Goal: Transaction & Acquisition: Purchase product/service

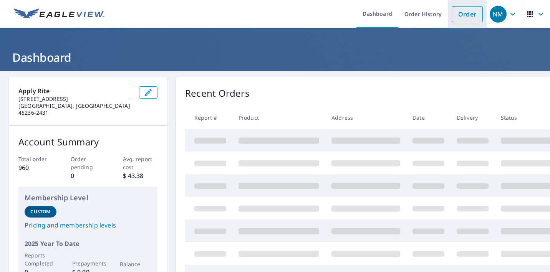
click at [464, 14] on link "Order" at bounding box center [467, 14] width 31 height 16
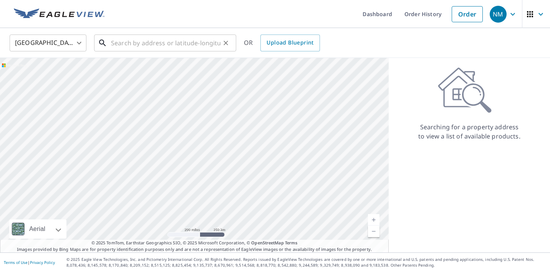
click at [144, 43] on input "text" at bounding box center [165, 43] width 109 height 22
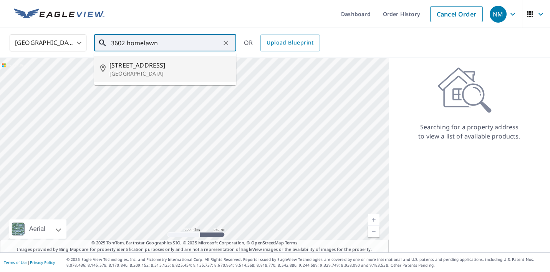
click at [134, 65] on span "[STREET_ADDRESS]" at bounding box center [169, 65] width 121 height 9
type input "[STREET_ADDRESS]"
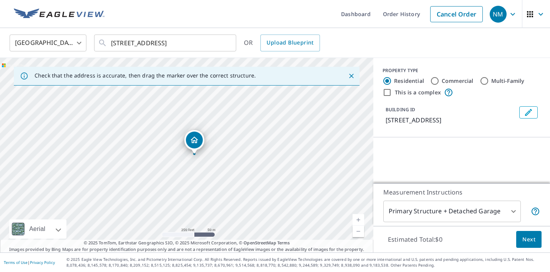
click at [358, 221] on link "Current Level 17, Zoom In" at bounding box center [359, 220] width 12 height 12
click at [358, 221] on link "Current Level 19, Zoom In" at bounding box center [359, 220] width 12 height 12
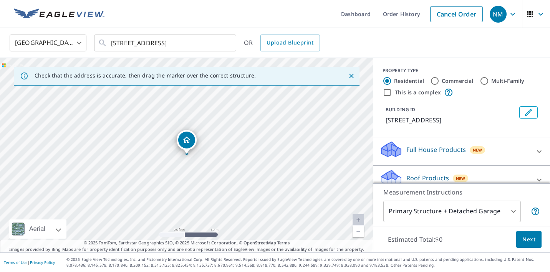
click at [425, 150] on p "Full House Products" at bounding box center [436, 149] width 60 height 9
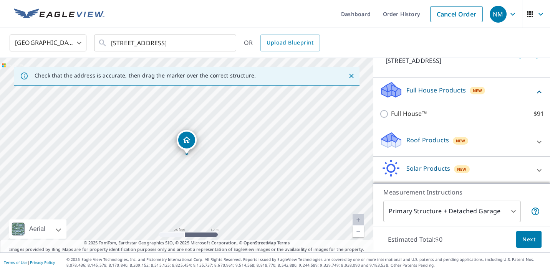
scroll to position [65, 0]
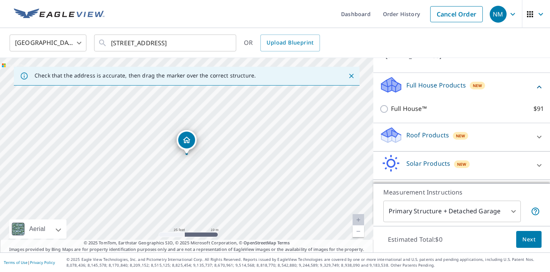
click at [425, 135] on p "Roof Products" at bounding box center [427, 135] width 43 height 9
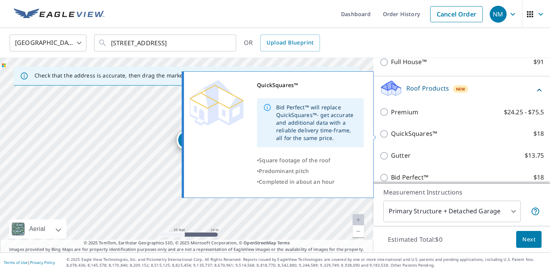
scroll to position [111, 0]
click at [384, 134] on input "QuickSquares™ $18" at bounding box center [385, 134] width 12 height 9
checkbox input "true"
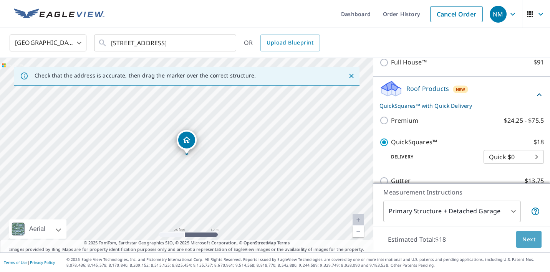
click at [528, 243] on span "Next" at bounding box center [528, 240] width 13 height 10
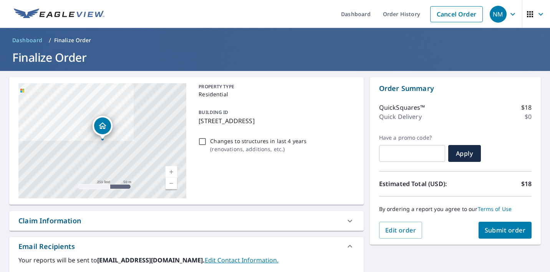
click at [504, 230] on span "Submit order" at bounding box center [505, 230] width 41 height 8
